Goal: Find specific page/section: Find specific page/section

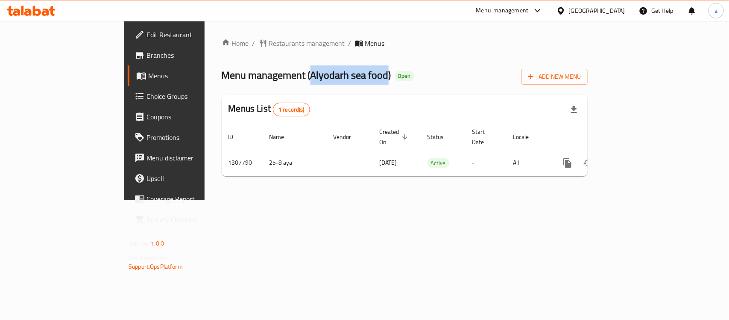
click at [233, 60] on div "Home / Restaurants management / Menus Menu management ( Alyodarh sea food ) Ope…" at bounding box center [405, 110] width 366 height 145
click at [269, 46] on span "Restaurants management" at bounding box center [307, 43] width 76 height 10
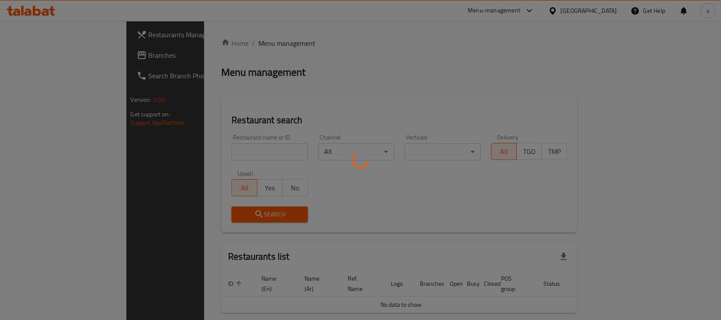
click at [38, 52] on div at bounding box center [360, 160] width 721 height 320
click at [37, 54] on div at bounding box center [360, 160] width 721 height 320
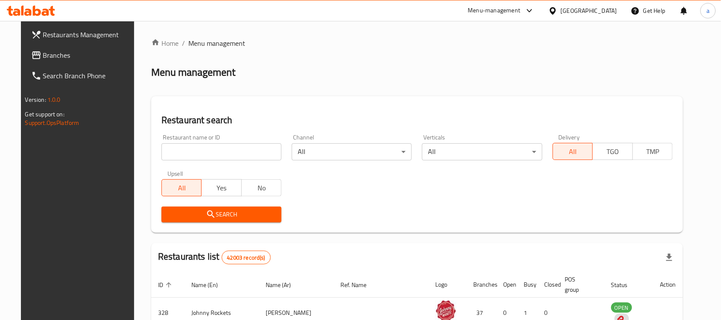
click at [43, 54] on span "Branches" at bounding box center [88, 55] width 91 height 10
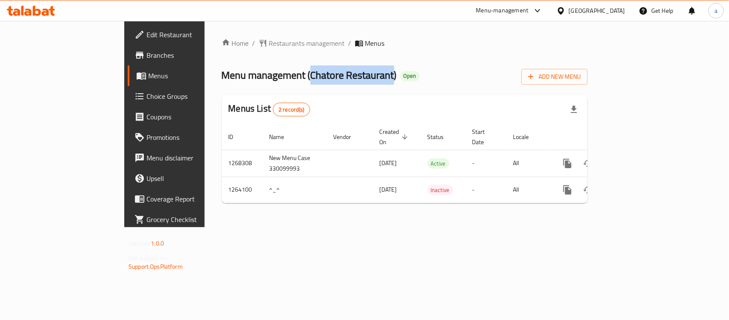
drag, startPoint x: 229, startPoint y: 78, endPoint x: 312, endPoint y: 78, distance: 83.3
click at [312, 78] on span "Menu management ( Chatore Restaurant )" at bounding box center [309, 74] width 175 height 19
copy span "Chatore Restaurant"
click at [147, 33] on span "Edit Restaurant" at bounding box center [193, 34] width 93 height 10
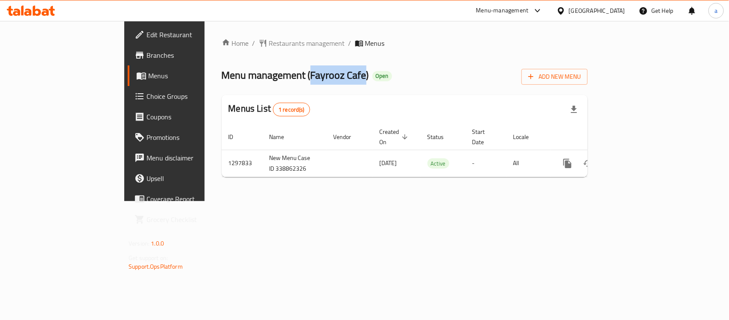
drag, startPoint x: 229, startPoint y: 73, endPoint x: 284, endPoint y: 73, distance: 55.5
click at [284, 73] on span "Menu management ( Fayrooz Cafe )" at bounding box center [295, 74] width 147 height 19
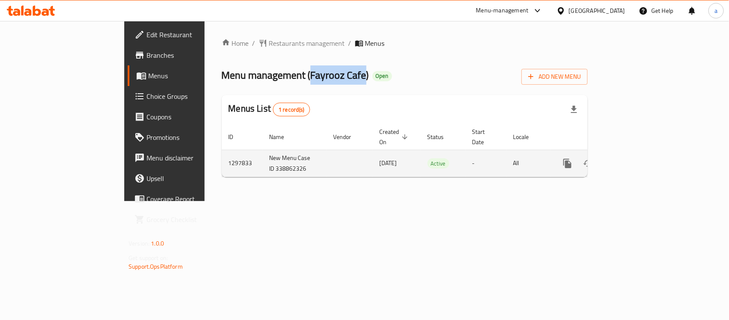
copy span "Fayrooz Cafe"
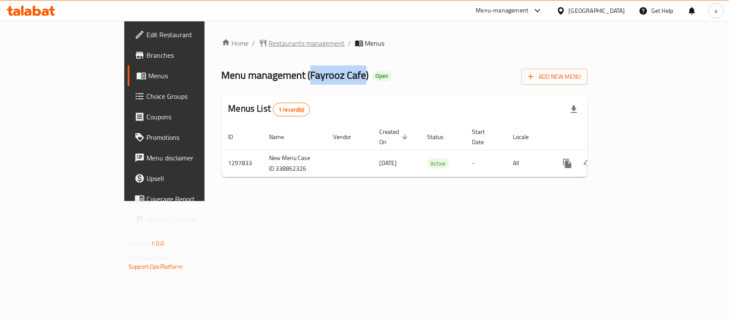
click at [269, 45] on span "Restaurants management" at bounding box center [307, 43] width 76 height 10
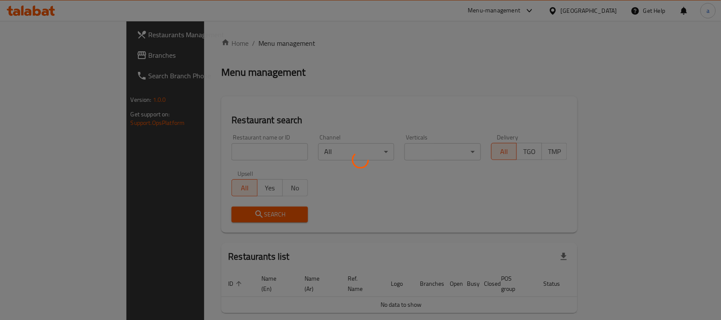
click at [28, 55] on div at bounding box center [360, 160] width 721 height 320
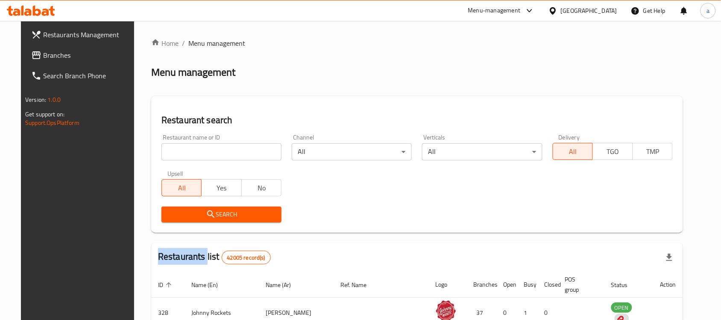
click at [44, 56] on span "Branches" at bounding box center [88, 55] width 91 height 10
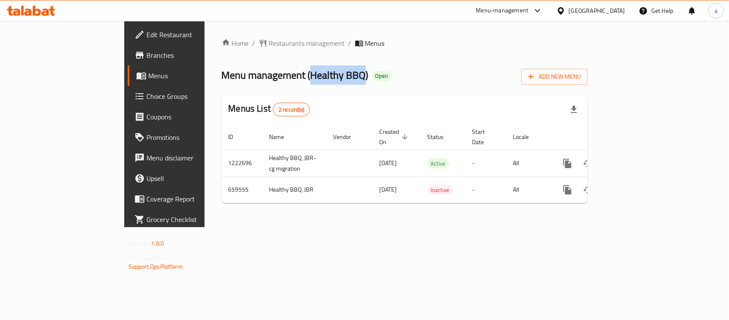
drag, startPoint x: 229, startPoint y: 75, endPoint x: 284, endPoint y: 82, distance: 55.2
click at [284, 82] on span "Menu management ( Healthy BBQ )" at bounding box center [295, 74] width 147 height 19
copy span "Healthy BBQ"
click at [269, 47] on span "Restaurants management" at bounding box center [307, 43] width 76 height 10
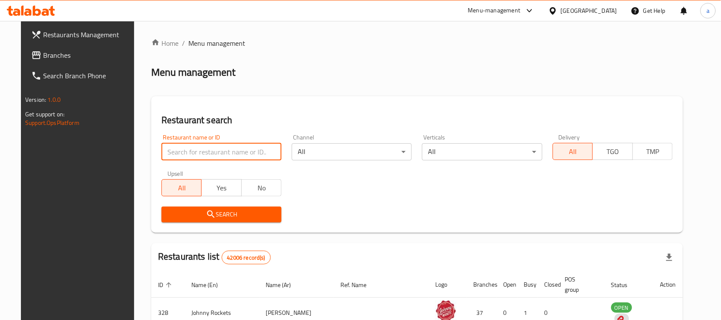
paste input "كرواسون ذهبي مقرمش مثير للإدمان تم تحويله إلى حلوى محمولة مليئة بكمية سخية من ش…"
type input "كرواسون ذهبي مقرمش مثير للإدمان تم تحويله إلى حلوى محمولة مليئة بكمية سخية من ش…"
click at [43, 33] on span "Restaurants Management" at bounding box center [88, 34] width 91 height 10
